Goal: Task Accomplishment & Management: Use online tool/utility

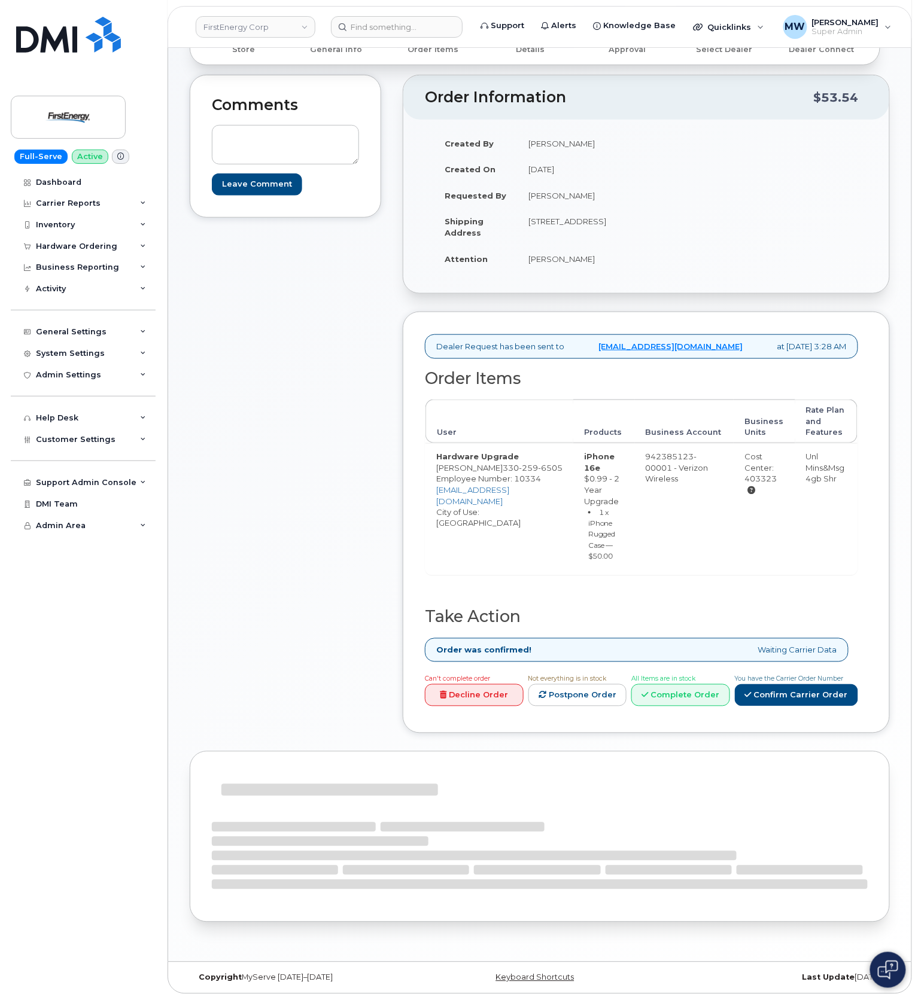
scroll to position [185, 0]
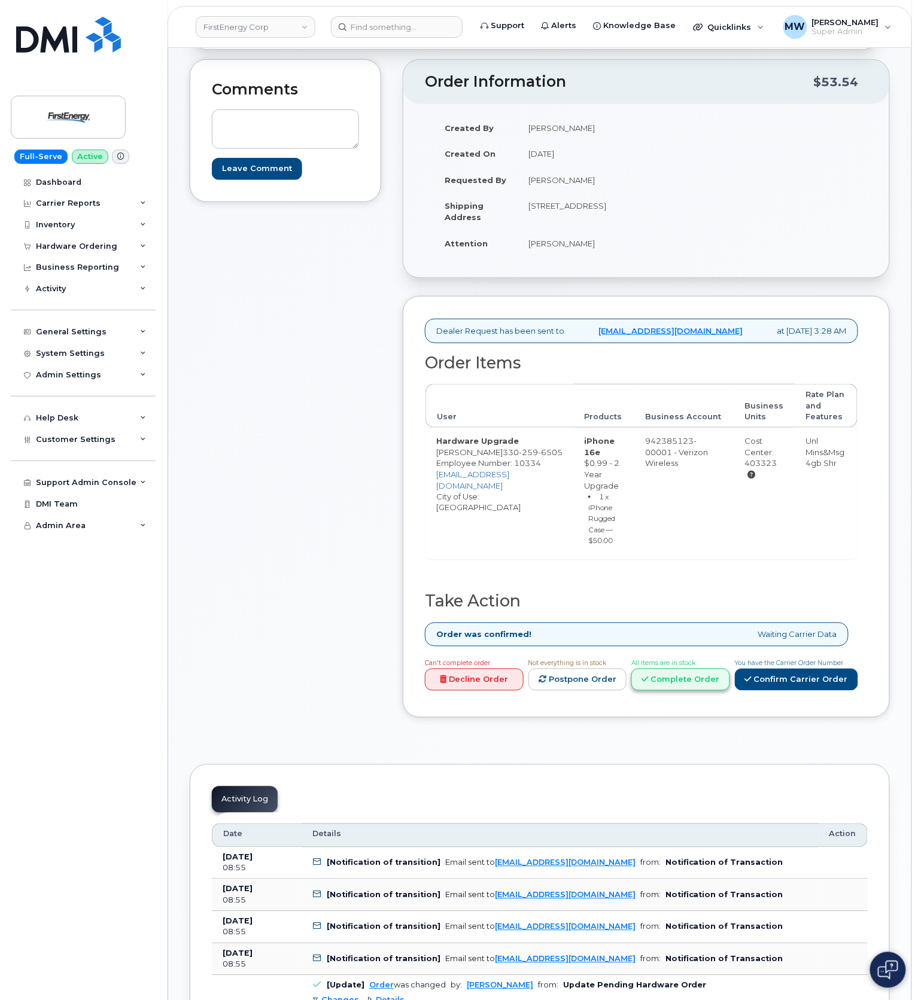
click at [687, 691] on link "Complete Order" at bounding box center [680, 680] width 99 height 22
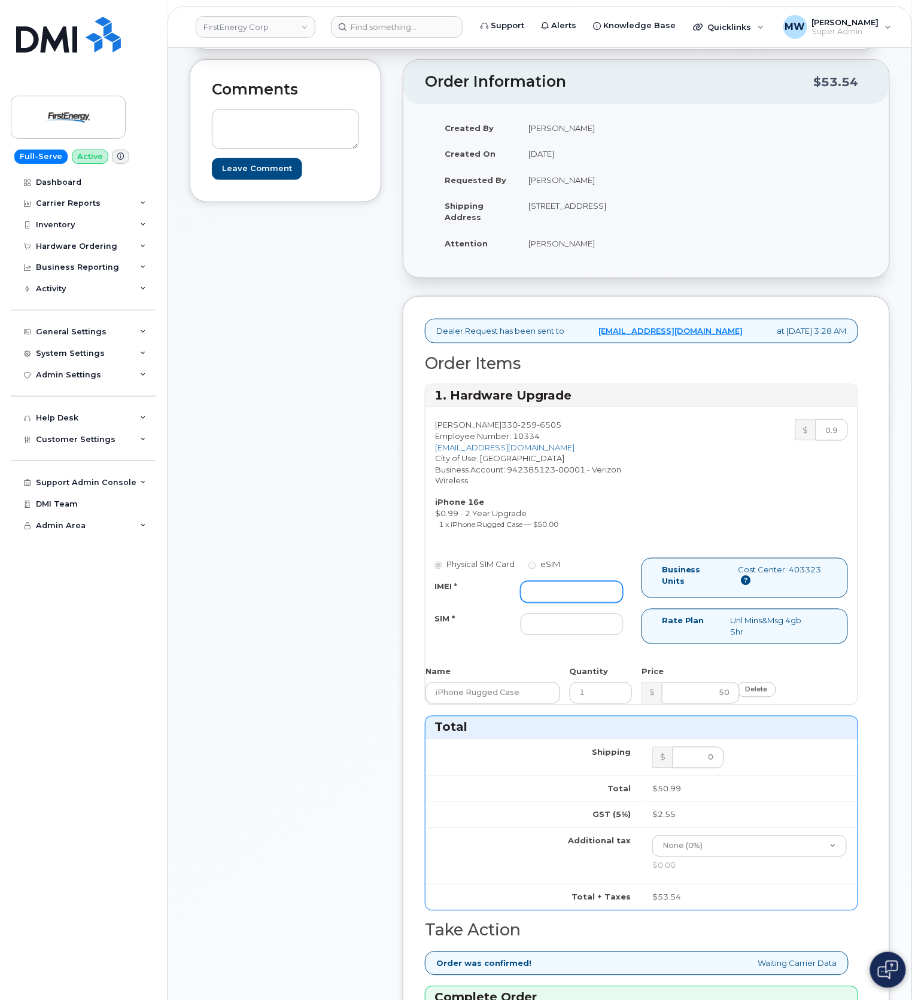
click at [556, 603] on input "IMEI *" at bounding box center [571, 592] width 102 height 22
paste input "355613397620700"
type input "355613397620700"
click at [595, 635] on input "SIM *" at bounding box center [571, 625] width 102 height 22
type input "b"
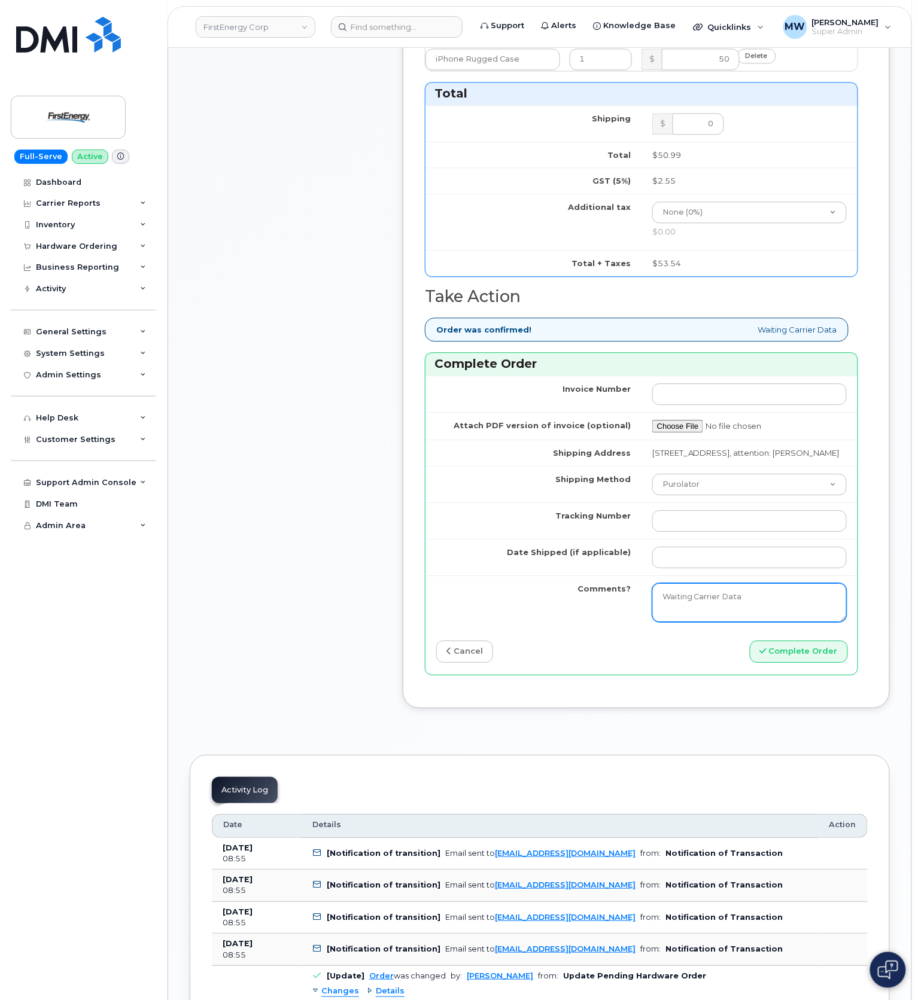
scroll to position [823, 0]
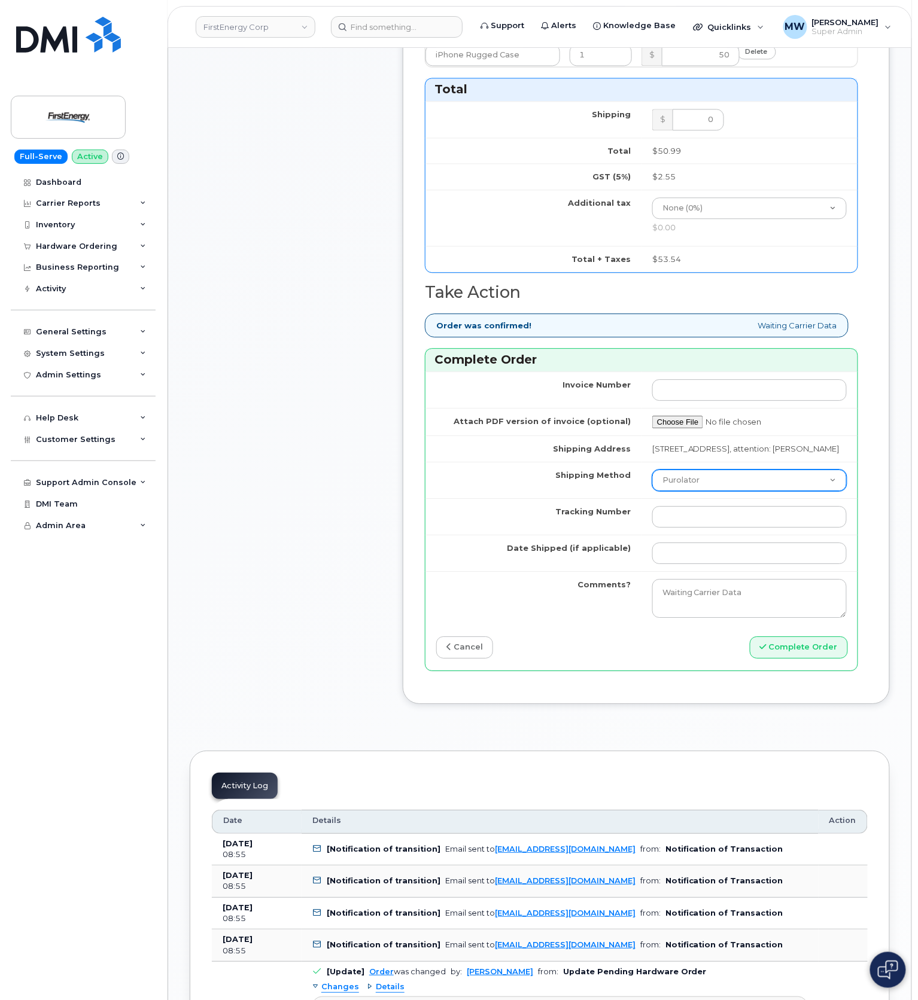
type input "NA"
click at [694, 491] on select "Purolator UPS FedEx Canada Post Courier Other Drop Off Pick Up" at bounding box center [749, 481] width 194 height 22
select select "UPS"
click at [652, 491] on select "Purolator UPS FedEx Canada Post Courier Other Drop Off Pick Up" at bounding box center [749, 481] width 194 height 22
click at [692, 528] on input "Tracking Number" at bounding box center [749, 517] width 194 height 22
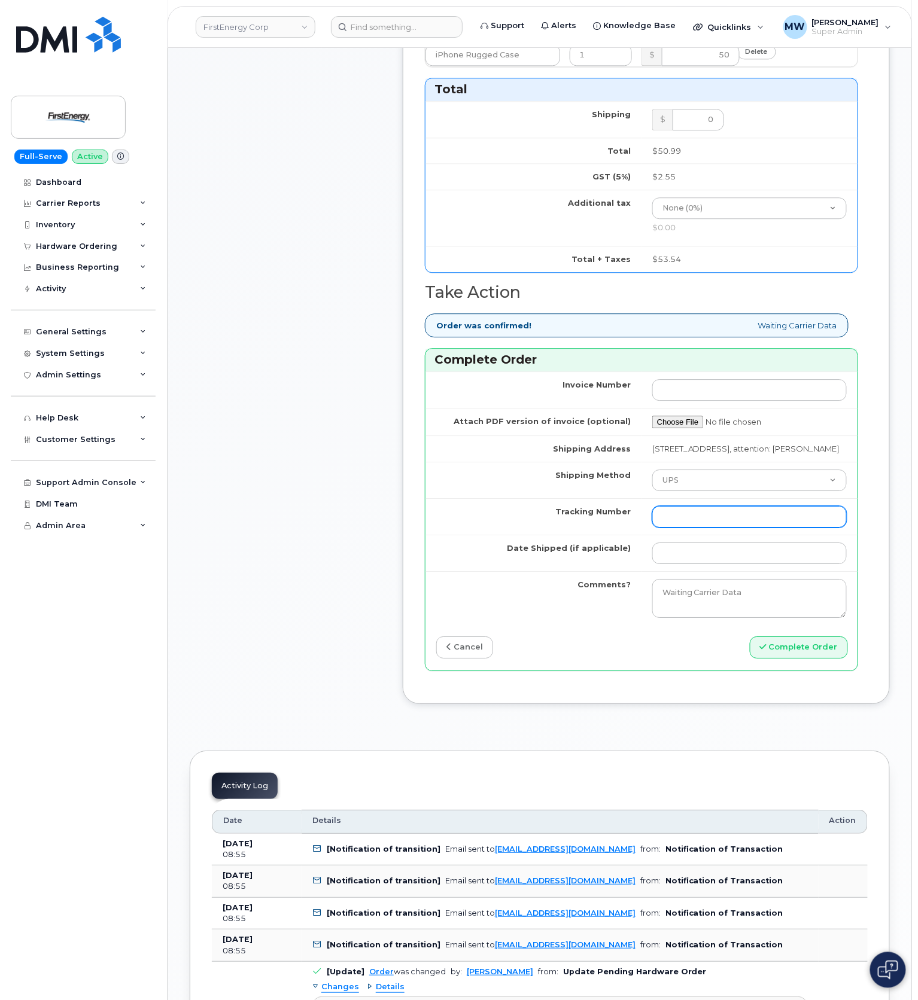
paste input "1Z3W39X62953943671"
type input "1Z3W39X62953943671"
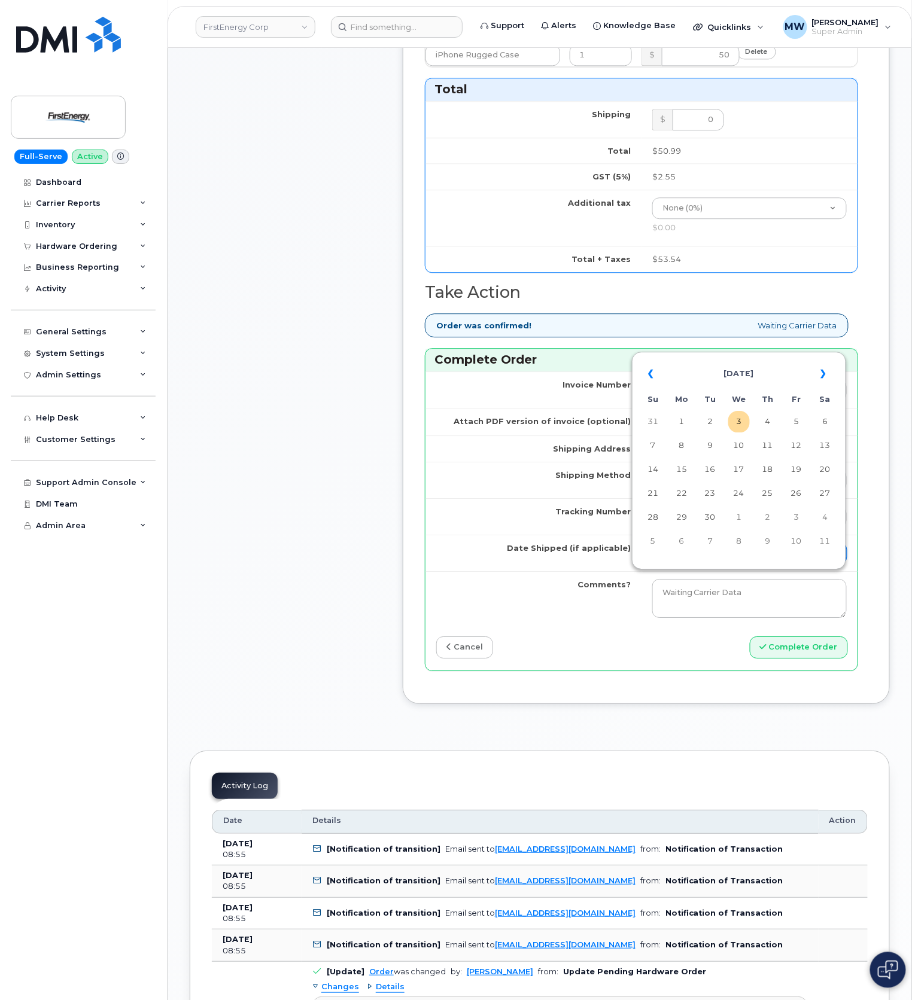
click at [718, 564] on input "Date Shipped (if applicable)" at bounding box center [749, 554] width 194 height 22
click at [735, 427] on td "3" at bounding box center [739, 422] width 22 height 22
type input "2025-09-03"
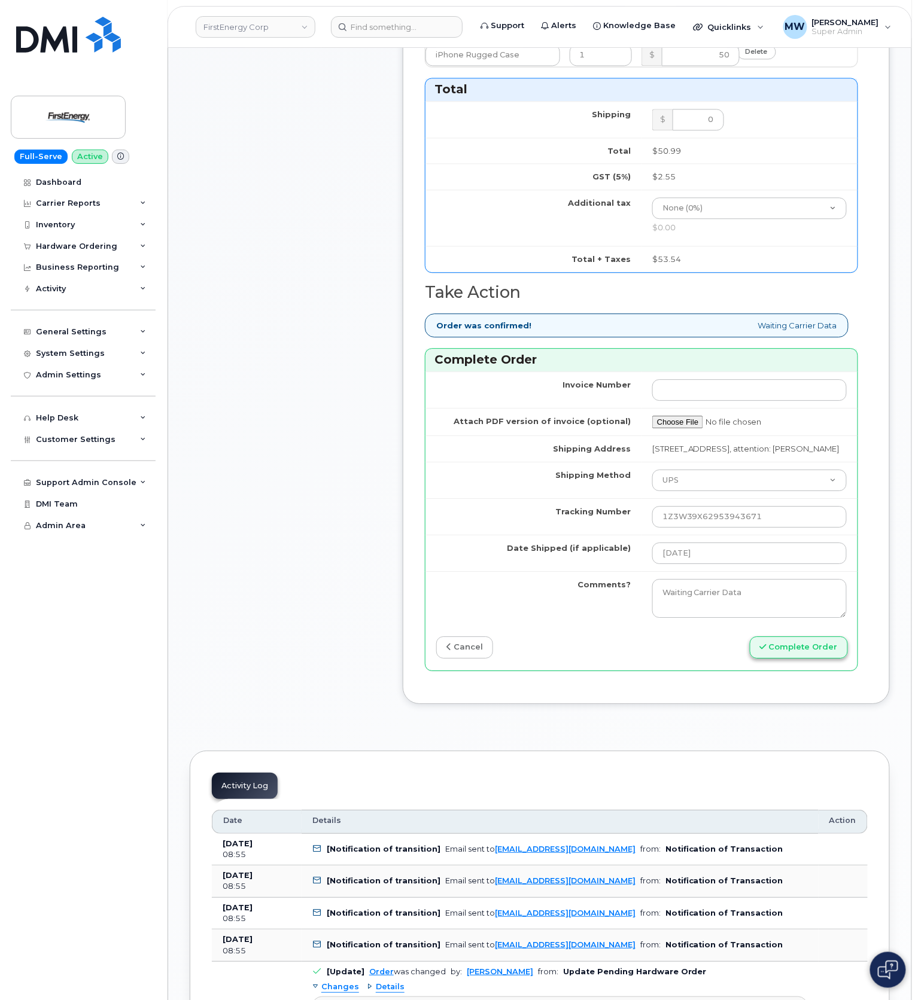
drag, startPoint x: 814, startPoint y: 689, endPoint x: 809, endPoint y: 670, distance: 19.7
click at [814, 670] on div "Invoice Number Attach PDF version of invoice (optional) Shipping Address 730 So…" at bounding box center [641, 520] width 432 height 299
click at [809, 659] on button "Complete Order" at bounding box center [799, 647] width 98 height 22
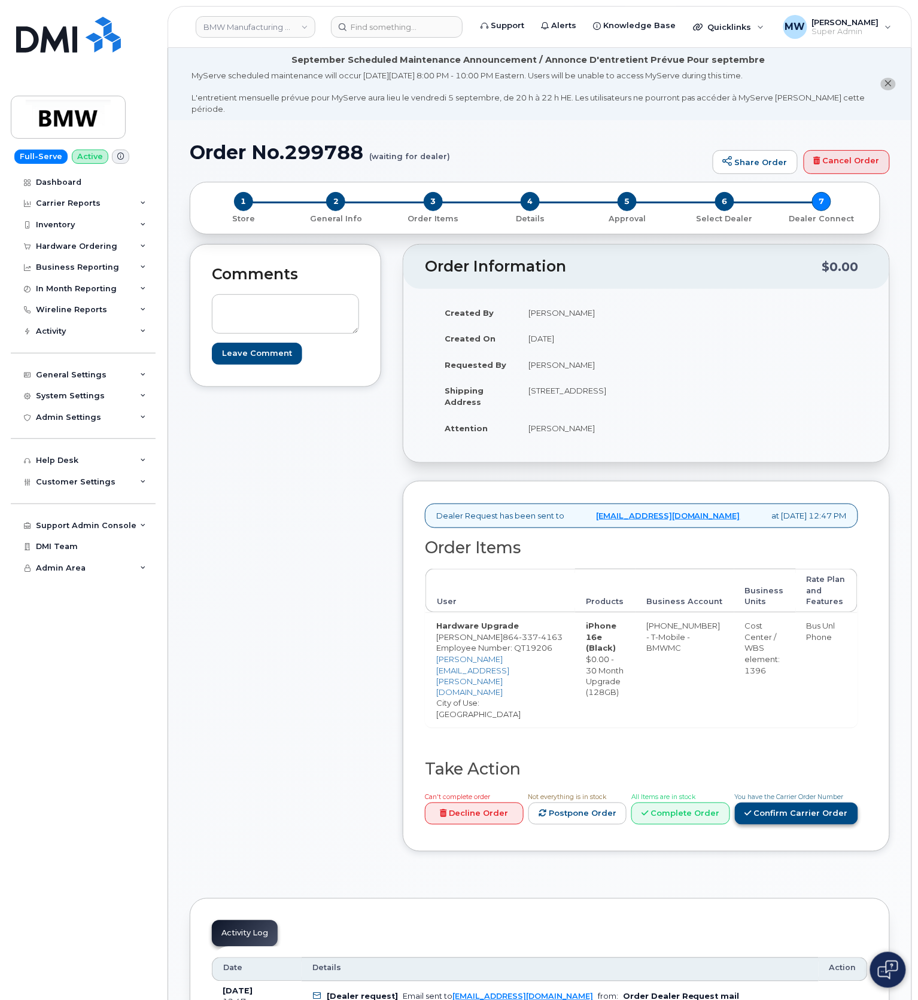
click at [800, 808] on link "Confirm Carrier Order" at bounding box center [796, 814] width 123 height 22
